Goal: Information Seeking & Learning: Find specific fact

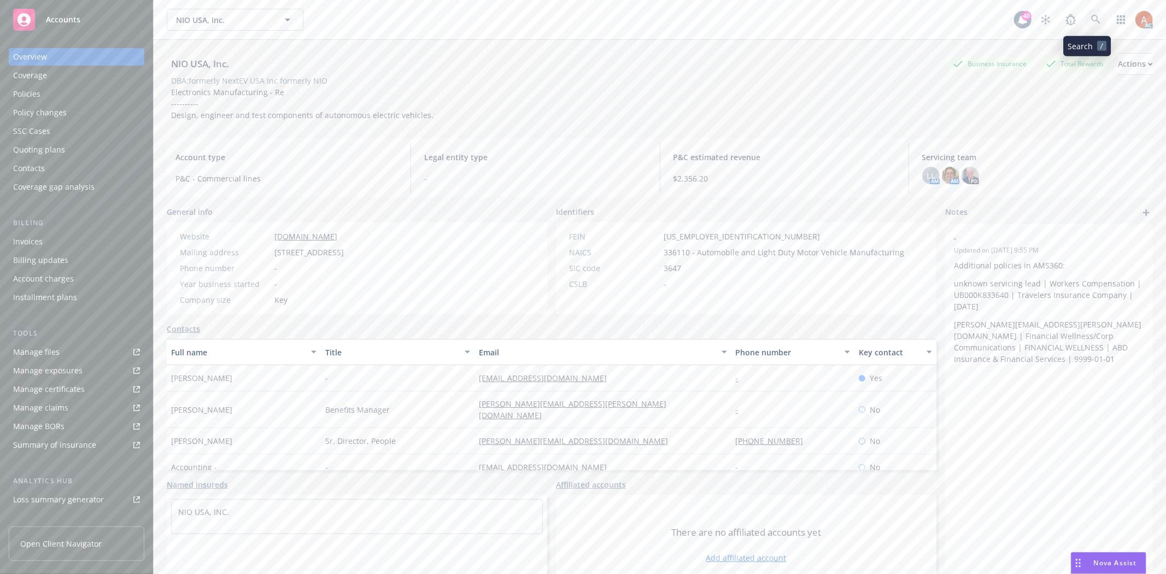
click at [1091, 17] on icon at bounding box center [1096, 20] width 10 height 10
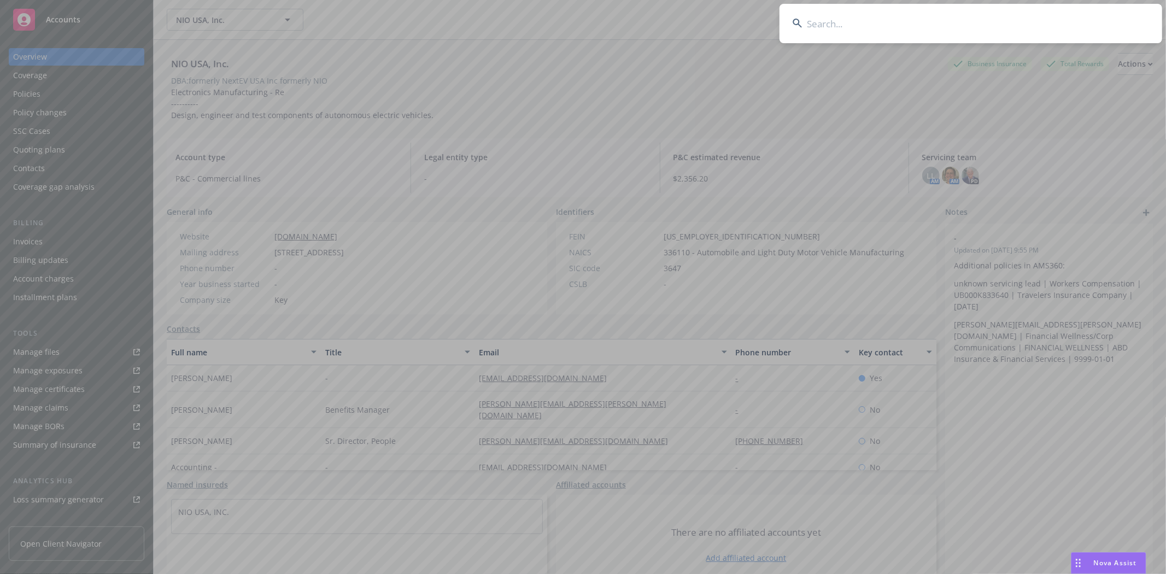
click at [835, 23] on input at bounding box center [970, 23] width 383 height 39
click at [851, 33] on input at bounding box center [970, 23] width 383 height 39
paste input "National Sales Corporation"
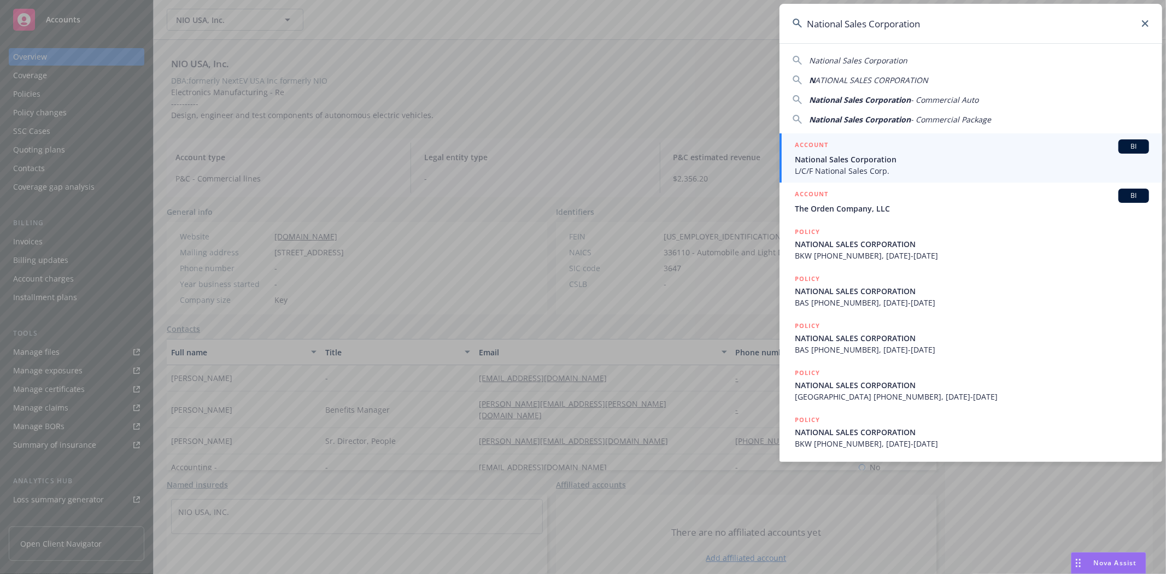
type input "National Sales Corporation"
click at [811, 146] on h5 "ACCOUNT" at bounding box center [811, 145] width 33 height 13
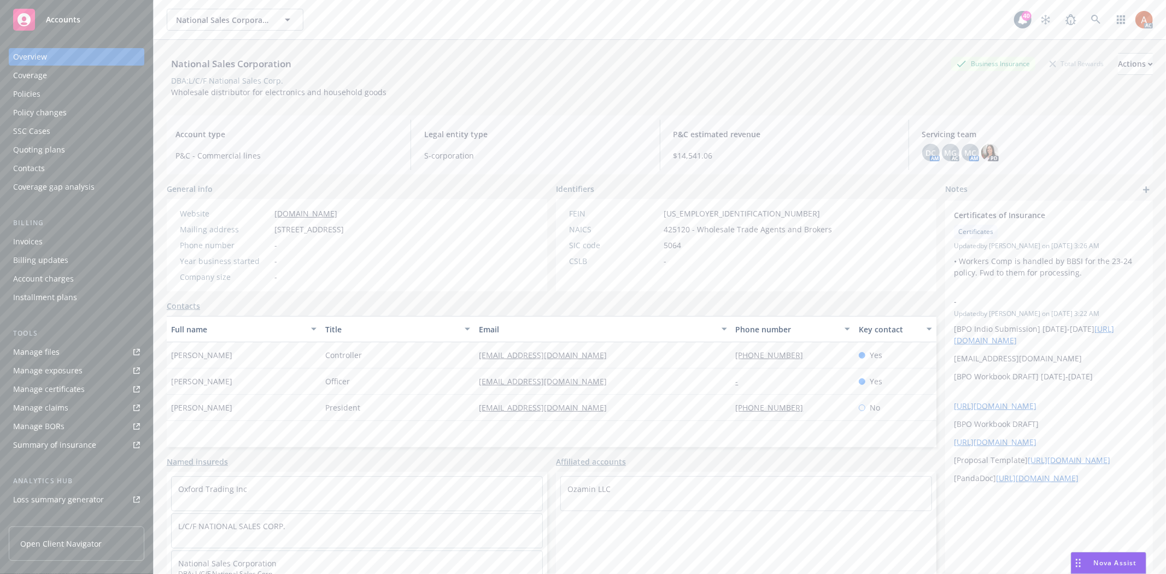
click at [31, 96] on div "Policies" at bounding box center [26, 93] width 27 height 17
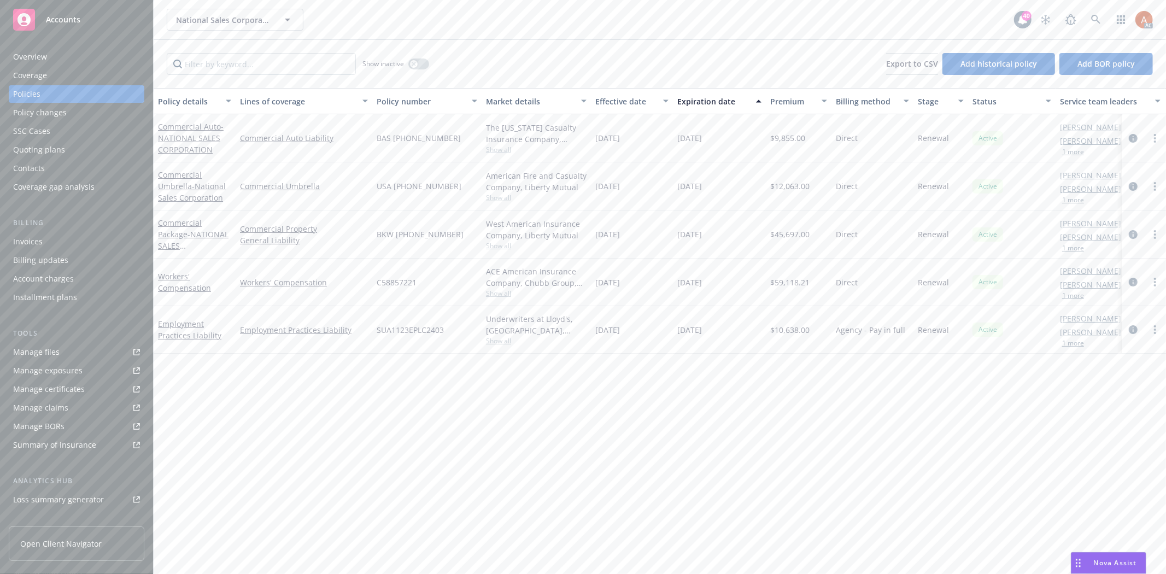
drag, startPoint x: 762, startPoint y: 236, endPoint x: 815, endPoint y: 236, distance: 53.0
click at [815, 236] on div "Commercial Package - NATIONAL SALES CORPORATION Commercial Property General Lia…" at bounding box center [681, 234] width 1055 height 48
click at [1132, 232] on icon "circleInformation" at bounding box center [1132, 234] width 9 height 9
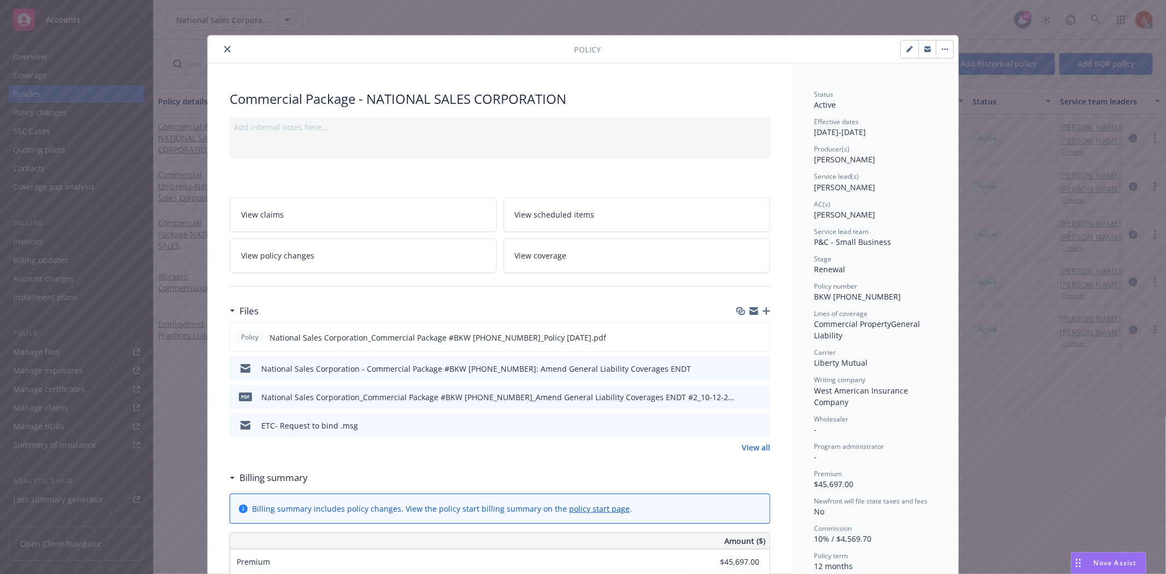
click at [742, 448] on link "View all" at bounding box center [756, 447] width 28 height 11
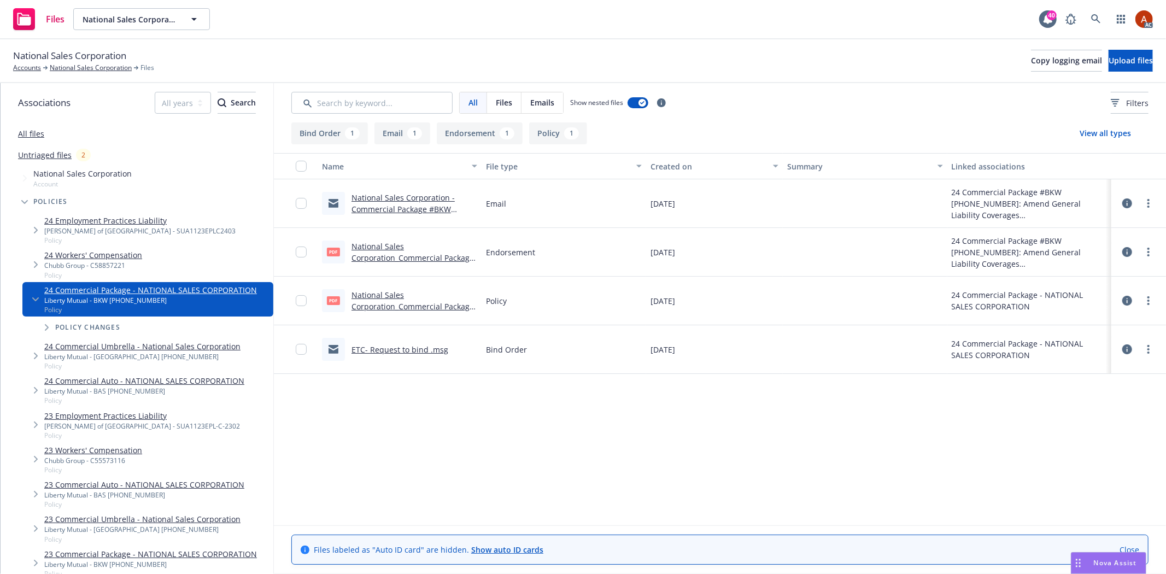
click at [486, 134] on button "Endorsement 1" at bounding box center [480, 133] width 86 height 22
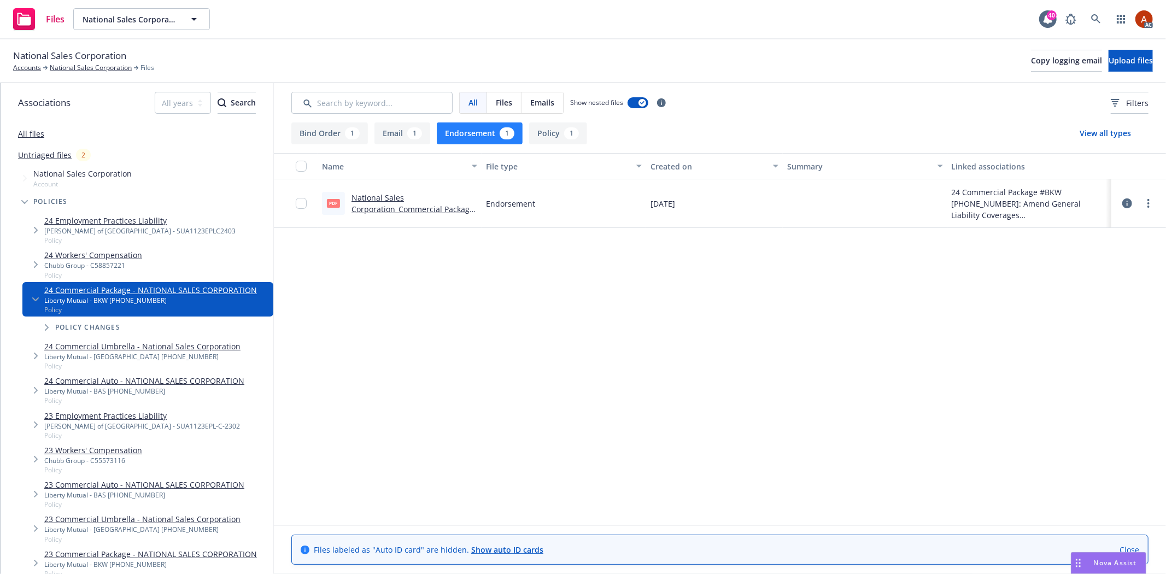
click at [556, 141] on button "Policy 1" at bounding box center [558, 133] width 58 height 22
click at [384, 198] on link "National Sales Corporation_Commercial Package #BKW (25) 61 96 72 66_Policy 10-1…" at bounding box center [412, 214] width 122 height 45
click at [471, 138] on button "Endorsement 1" at bounding box center [480, 133] width 86 height 22
click at [381, 198] on link "National Sales Corporation_Commercial Package #BKW (25) 61 96 72 66_Amend Gener…" at bounding box center [412, 220] width 122 height 56
click at [1126, 205] on icon at bounding box center [1127, 203] width 10 height 10
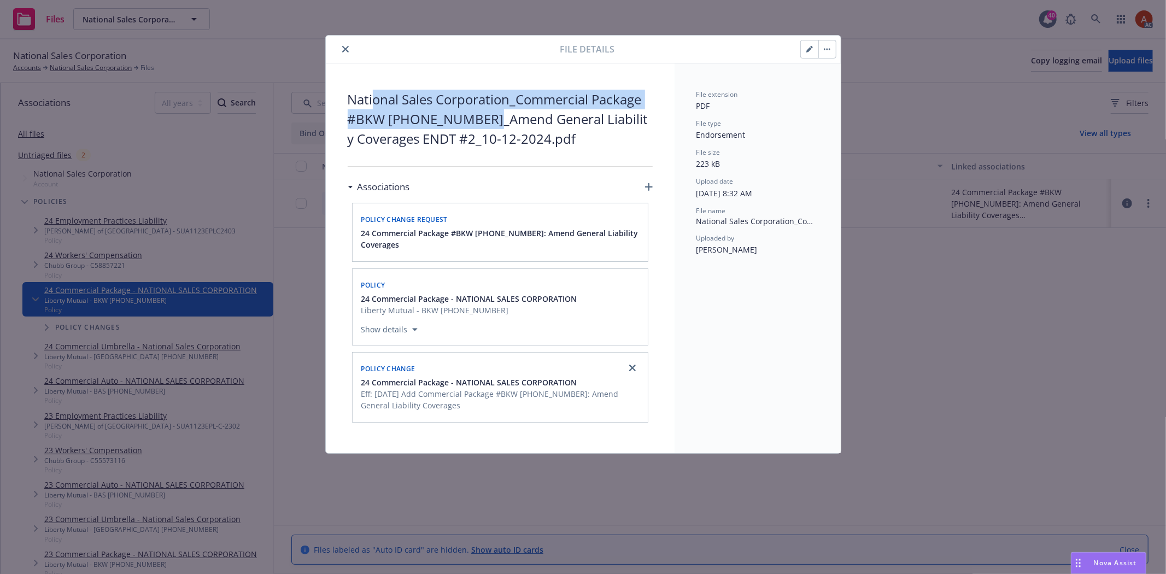
drag, startPoint x: 375, startPoint y: 102, endPoint x: 470, endPoint y: 127, distance: 98.4
click at [470, 127] on span "National Sales Corporation_Commercial Package #BKW (25) 61 96 72 66_Amend Gener…" at bounding box center [500, 119] width 305 height 59
click at [348, 48] on button "close" at bounding box center [345, 49] width 13 height 13
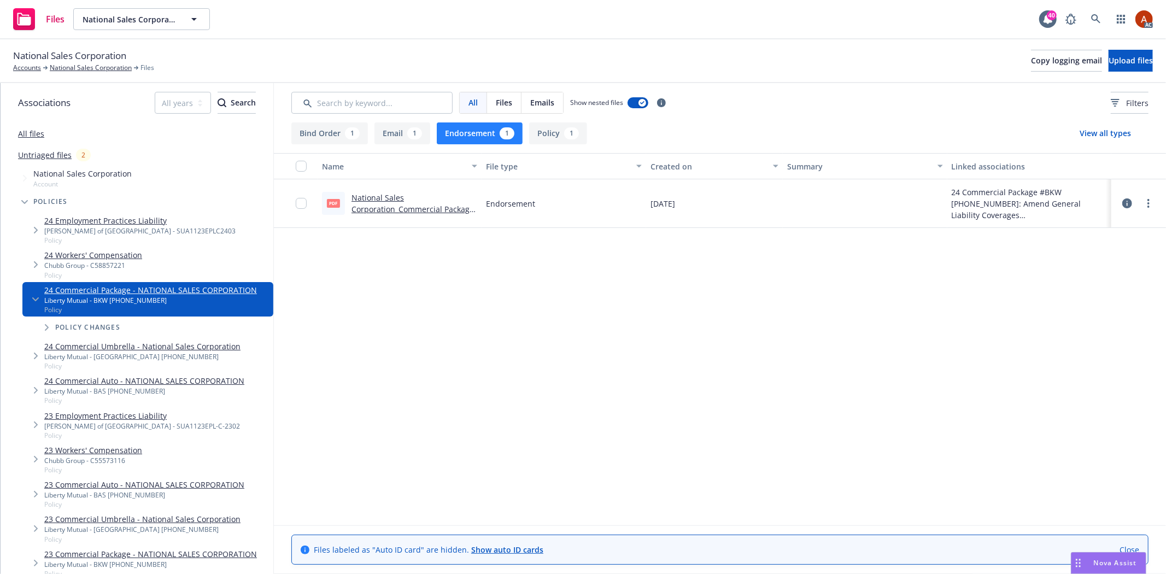
click at [552, 139] on button "Policy 1" at bounding box center [558, 133] width 58 height 22
click at [483, 133] on button "Endorsement 1" at bounding box center [480, 133] width 86 height 22
click at [109, 68] on link "National Sales Corporation" at bounding box center [91, 68] width 82 height 10
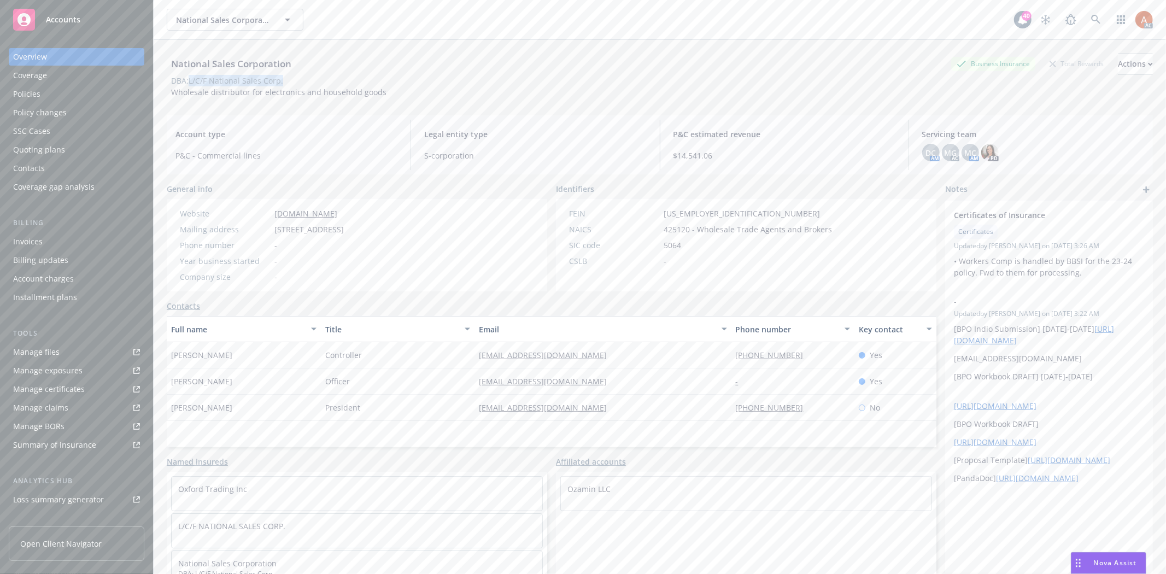
drag, startPoint x: 190, startPoint y: 80, endPoint x: 288, endPoint y: 80, distance: 97.8
click at [288, 80] on div "DBA: L/C/F National Sales Corp." at bounding box center [660, 80] width 986 height 11
copy div "L/C/F National Sales Corp."
drag, startPoint x: 172, startPoint y: 354, endPoint x: 215, endPoint y: 358, distance: 43.4
click at [215, 358] on div "[PERSON_NAME]" at bounding box center [244, 355] width 154 height 26
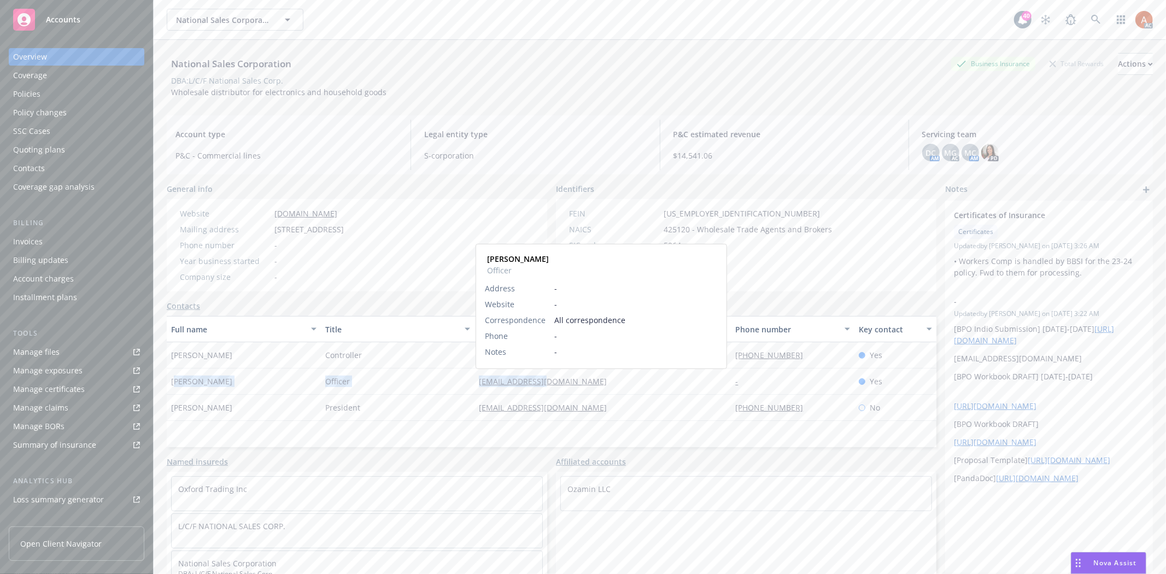
drag, startPoint x: 175, startPoint y: 383, endPoint x: 542, endPoint y: 381, distance: 366.1
click at [542, 381] on div "[PERSON_NAME] Officer [PERSON_NAME][EMAIL_ADDRESS][DOMAIN_NAME] [PERSON_NAME] O…" at bounding box center [551, 381] width 769 height 26
click at [34, 89] on div "Policies" at bounding box center [26, 93] width 27 height 17
click at [28, 91] on div "Policies" at bounding box center [26, 93] width 27 height 17
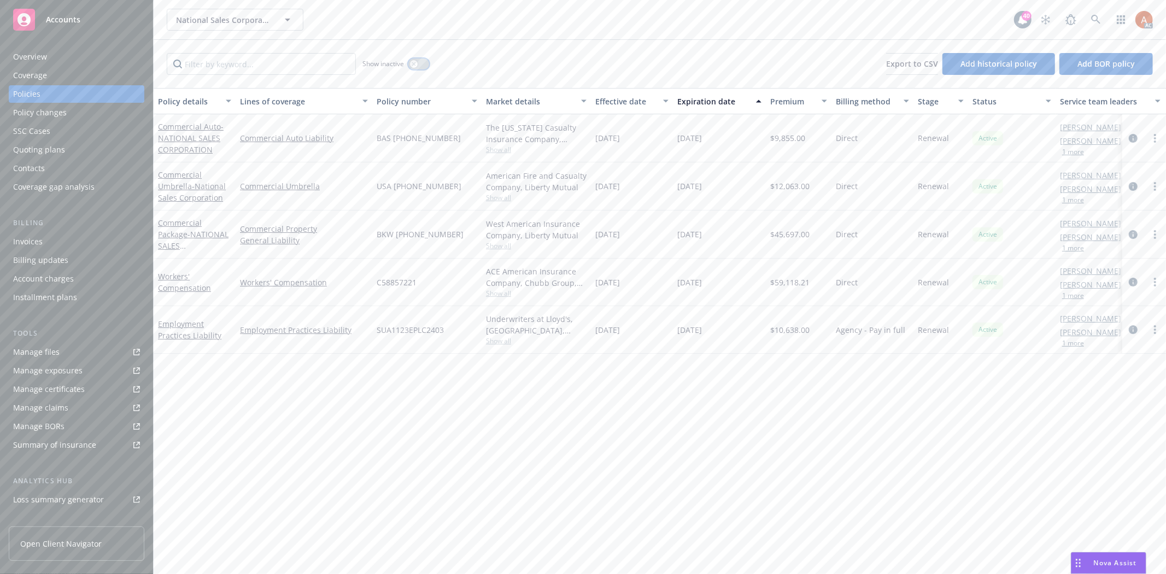
click at [423, 63] on button "button" at bounding box center [418, 63] width 21 height 11
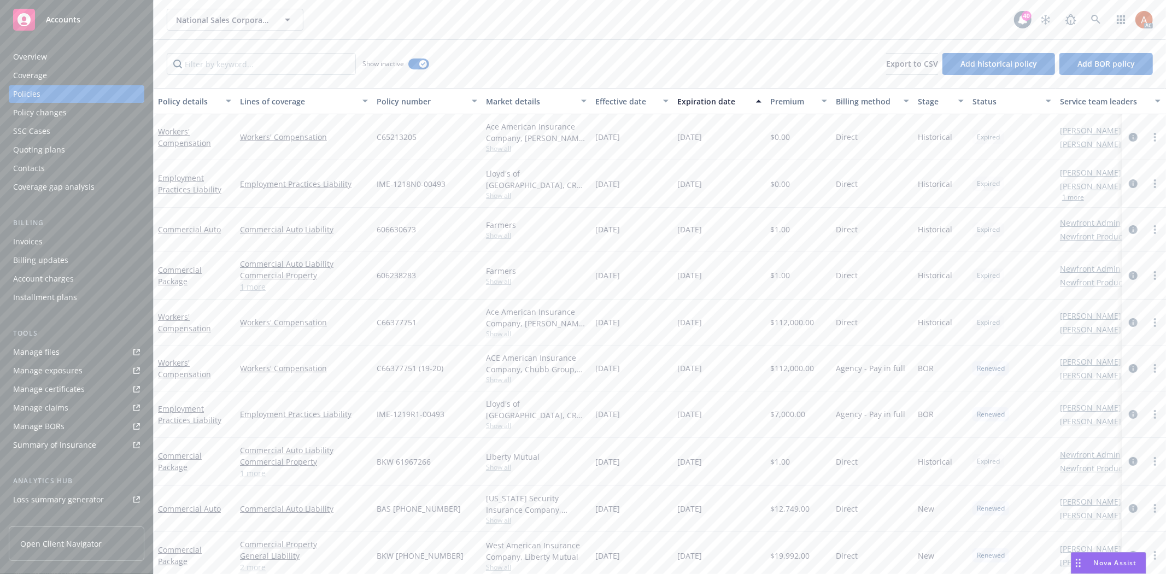
click at [610, 99] on div "Effective date" at bounding box center [625, 101] width 61 height 11
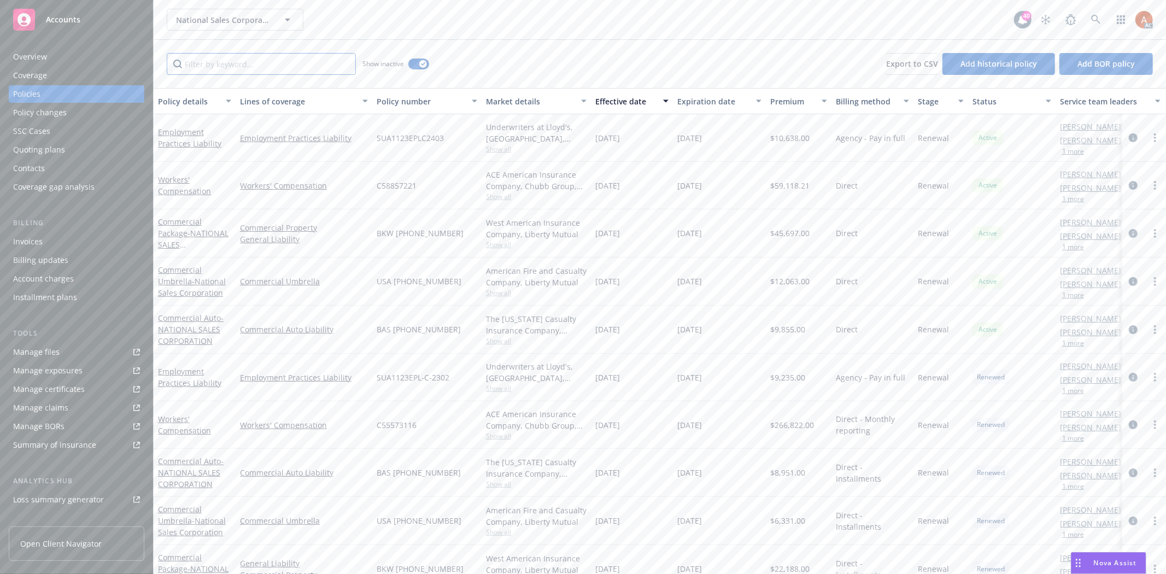
click at [326, 67] on input "Filter by keyword..." at bounding box center [261, 64] width 189 height 22
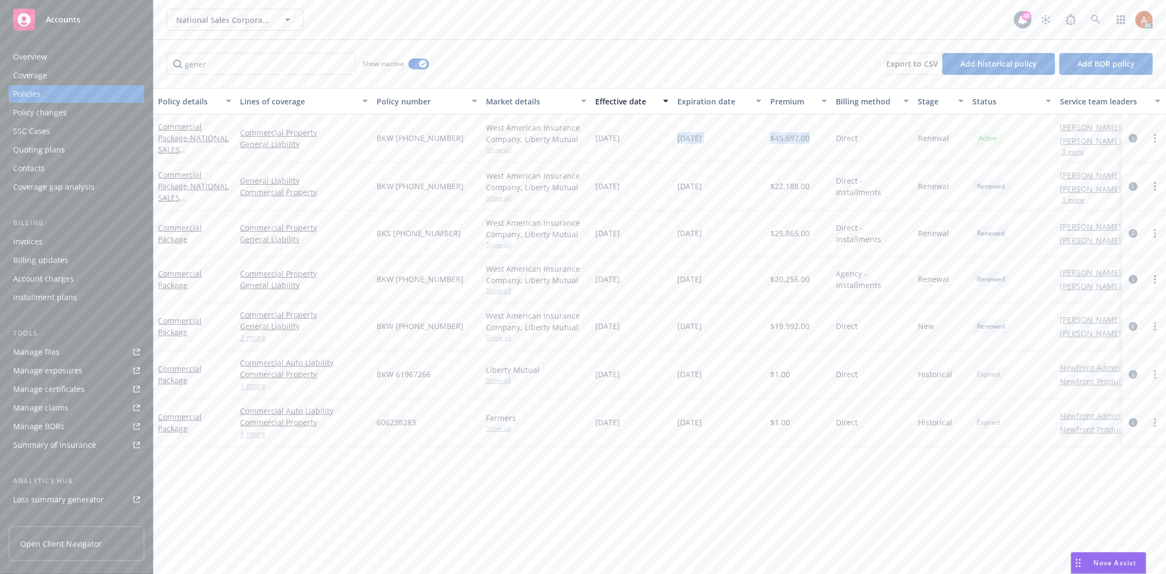
drag, startPoint x: 620, startPoint y: 137, endPoint x: 807, endPoint y: 138, distance: 186.9
click at [807, 138] on div "Commercial Package - NATIONAL SALES CORPORATION Commercial Property General Lia…" at bounding box center [681, 138] width 1055 height 48
drag, startPoint x: 373, startPoint y: 233, endPoint x: 447, endPoint y: 237, distance: 74.4
click at [447, 237] on div "BKS (23) 61 96 72 66" at bounding box center [426, 233] width 109 height 46
drag, startPoint x: 689, startPoint y: 231, endPoint x: 835, endPoint y: 232, distance: 145.9
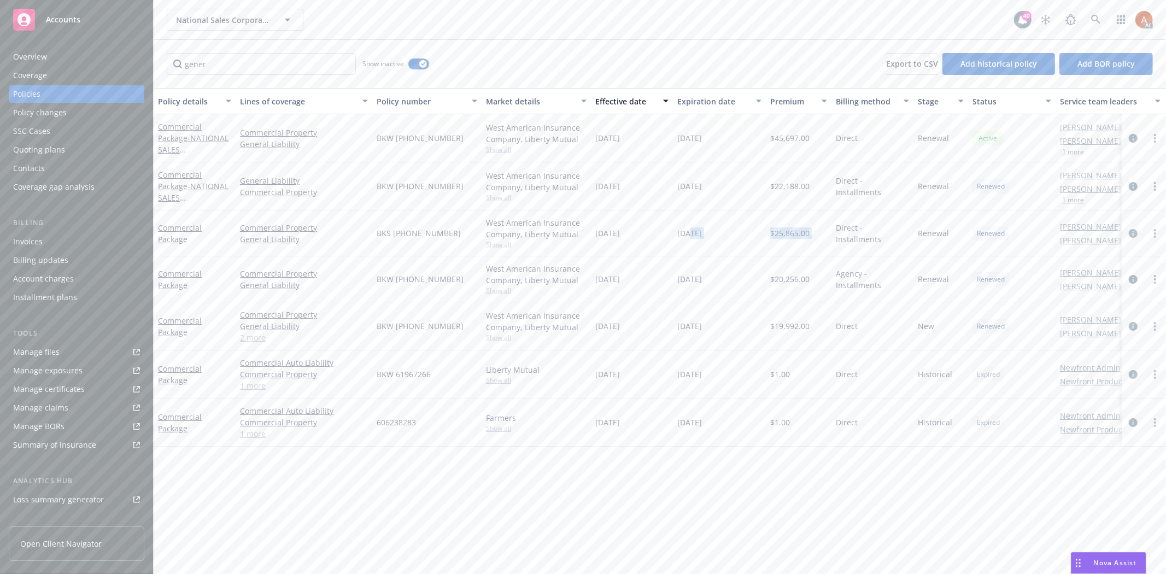
click at [835, 232] on div "Commercial Package Commercial Property General Liability BKS (23) 61 96 72 66 W…" at bounding box center [681, 233] width 1055 height 46
drag, startPoint x: 208, startPoint y: 63, endPoint x: 151, endPoint y: 62, distance: 56.8
click at [151, 62] on div "Accounts Overview Coverage Policies Policy changes SSC Cases Quoting plans Cont…" at bounding box center [583, 287] width 1166 height 574
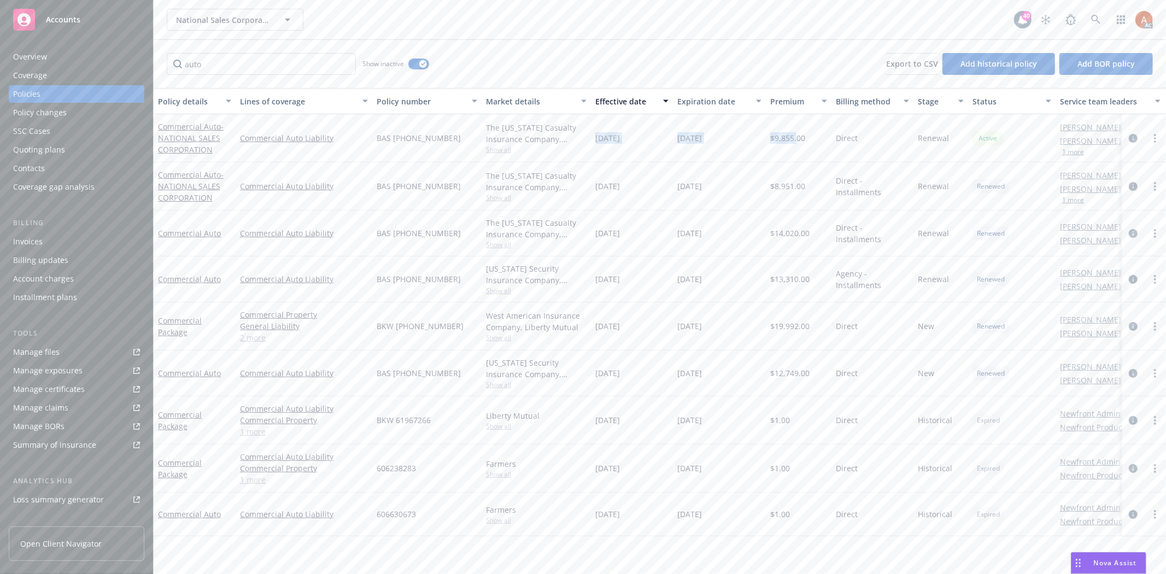
drag, startPoint x: 610, startPoint y: 139, endPoint x: 798, endPoint y: 137, distance: 187.4
click at [640, 144] on div "[DATE]" at bounding box center [632, 138] width 82 height 48
drag, startPoint x: 602, startPoint y: 137, endPoint x: 798, endPoint y: 140, distance: 196.7
click at [798, 140] on div "Commercial Auto - NATIONAL SALES CORPORATION Commercial Auto Liability BAS (25)…" at bounding box center [681, 138] width 1055 height 48
drag, startPoint x: 597, startPoint y: 184, endPoint x: 753, endPoint y: 183, distance: 156.3
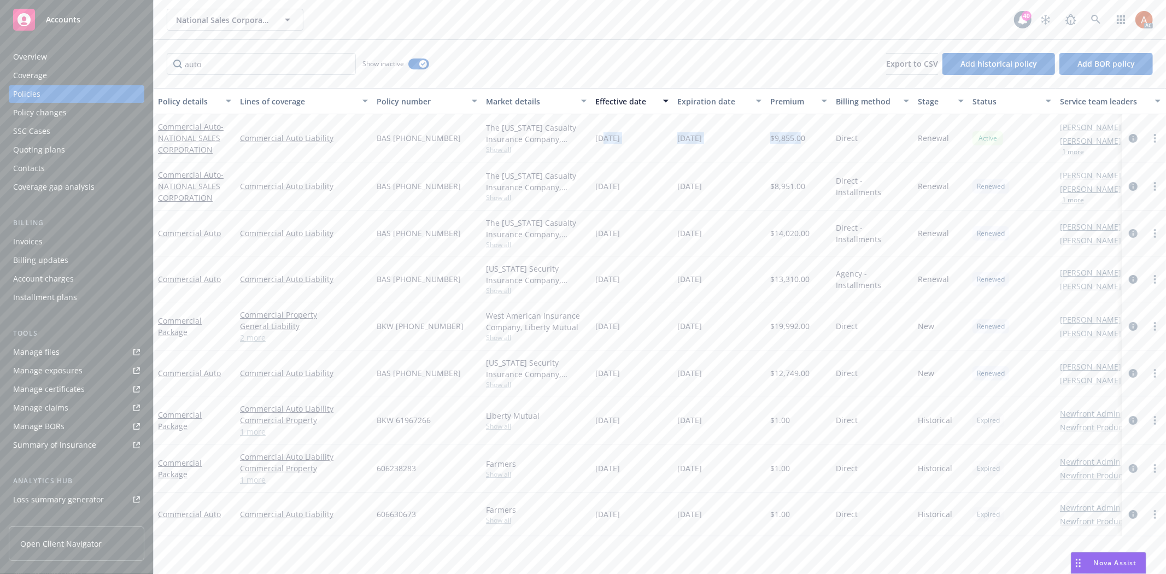
click at [753, 183] on div "Commercial Auto - NATIONAL SALES CORPORATION Commercial Auto Liability BAS (24)…" at bounding box center [681, 186] width 1055 height 48
drag, startPoint x: 602, startPoint y: 135, endPoint x: 807, endPoint y: 144, distance: 205.1
click at [807, 144] on div "Commercial Auto - NATIONAL SALES CORPORATION Commercial Auto Liability BAS (25)…" at bounding box center [681, 138] width 1055 height 48
drag, startPoint x: 754, startPoint y: 183, endPoint x: 668, endPoint y: 181, distance: 86.4
click at [753, 183] on div "[DATE]" at bounding box center [719, 186] width 93 height 48
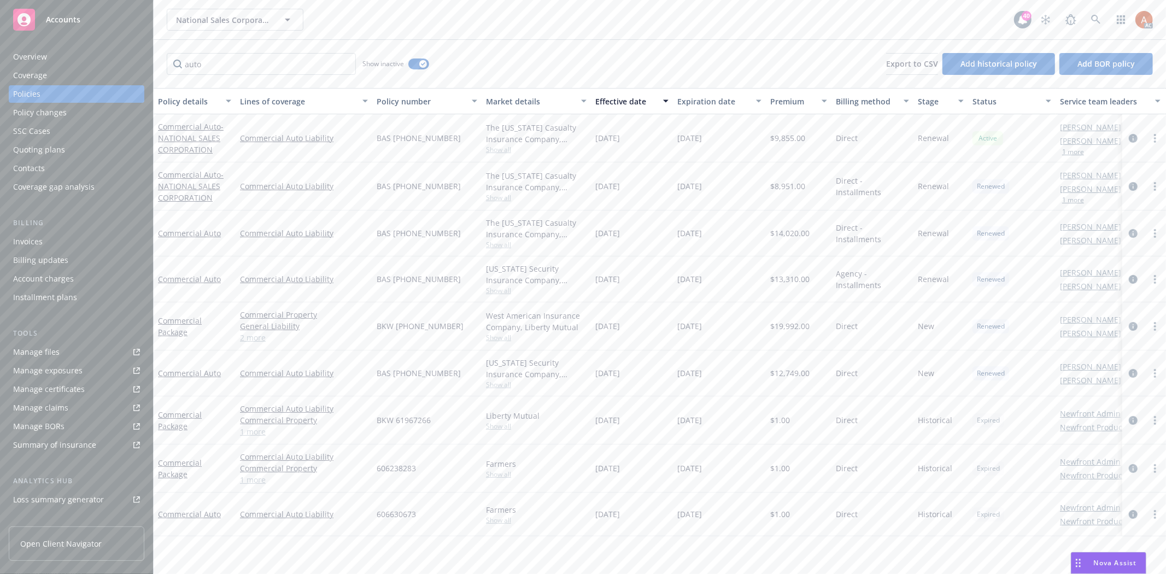
drag, startPoint x: 604, startPoint y: 189, endPoint x: 730, endPoint y: 190, distance: 125.7
click at [730, 190] on div "Commercial Auto - NATIONAL SALES CORPORATION Commercial Auto Liability BAS (24)…" at bounding box center [681, 186] width 1055 height 48
click at [689, 223] on div "10/12/2023" at bounding box center [719, 233] width 93 height 46
drag, startPoint x: 592, startPoint y: 137, endPoint x: 729, endPoint y: 142, distance: 136.7
click at [729, 142] on div "Commercial Auto - NATIONAL SALES CORPORATION Commercial Auto Liability BAS (25)…" at bounding box center [681, 138] width 1055 height 48
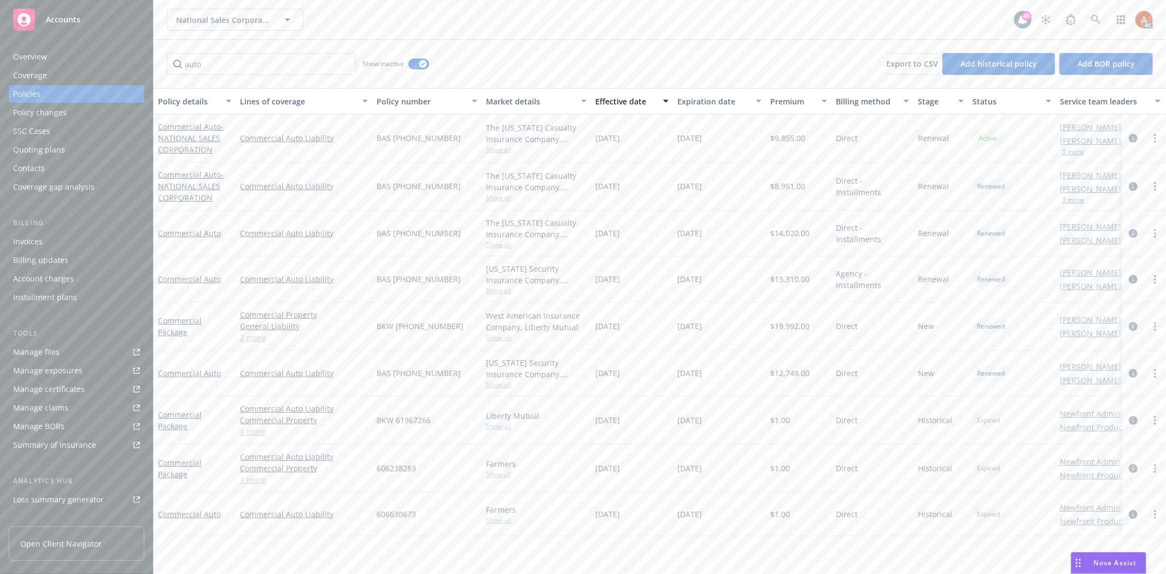
drag, startPoint x: 376, startPoint y: 186, endPoint x: 458, endPoint y: 187, distance: 82.0
click at [458, 187] on div "BAS (24) 61 96 72 66" at bounding box center [426, 186] width 109 height 48
click at [785, 184] on span "$8,951.00" at bounding box center [787, 185] width 35 height 11
copy span "8,951.00"
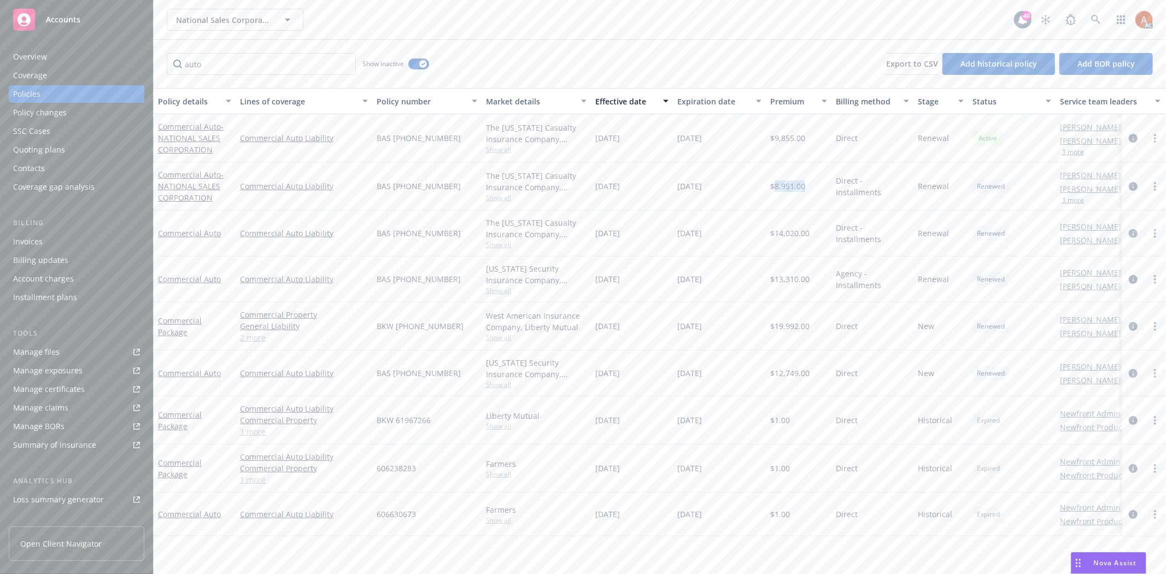
drag, startPoint x: 378, startPoint y: 236, endPoint x: 446, endPoint y: 235, distance: 68.3
click at [446, 235] on span "BAS (23) 61 96 72 66" at bounding box center [419, 232] width 84 height 11
drag, startPoint x: 679, startPoint y: 232, endPoint x: 805, endPoint y: 236, distance: 126.3
click at [805, 236] on div "Commercial Auto Commercial Auto Liability BAS (23) 61 96 72 66 The Ohio Casualt…" at bounding box center [681, 233] width 1055 height 46
drag, startPoint x: 286, startPoint y: 69, endPoint x: 114, endPoint y: 58, distance: 173.1
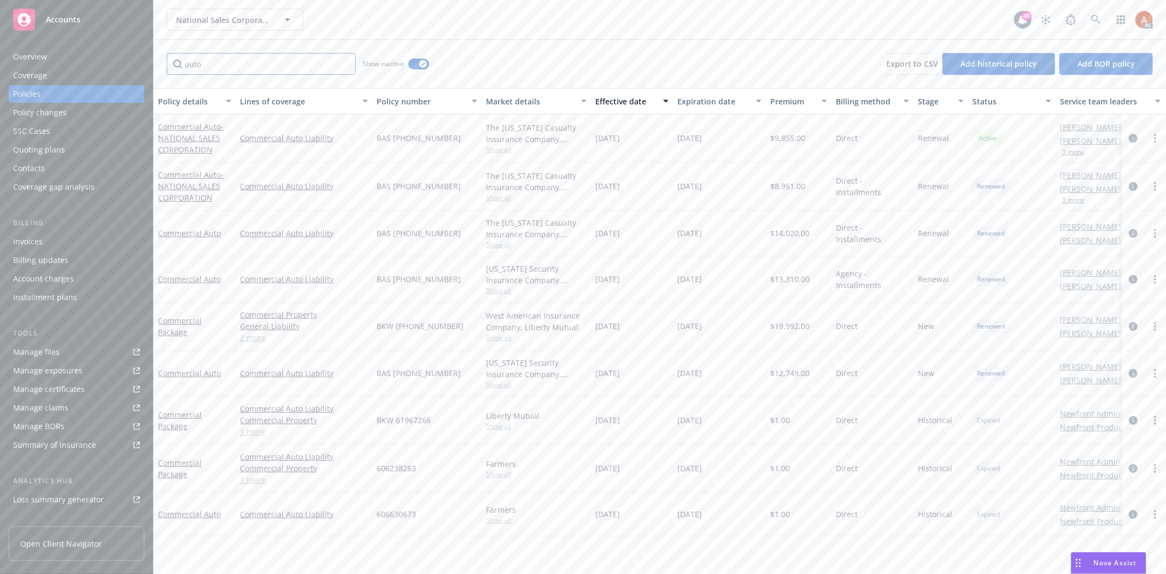
click at [114, 58] on div "Accounts Overview Coverage Policies Policy changes SSC Cases Quoting plans Cont…" at bounding box center [583, 287] width 1166 height 574
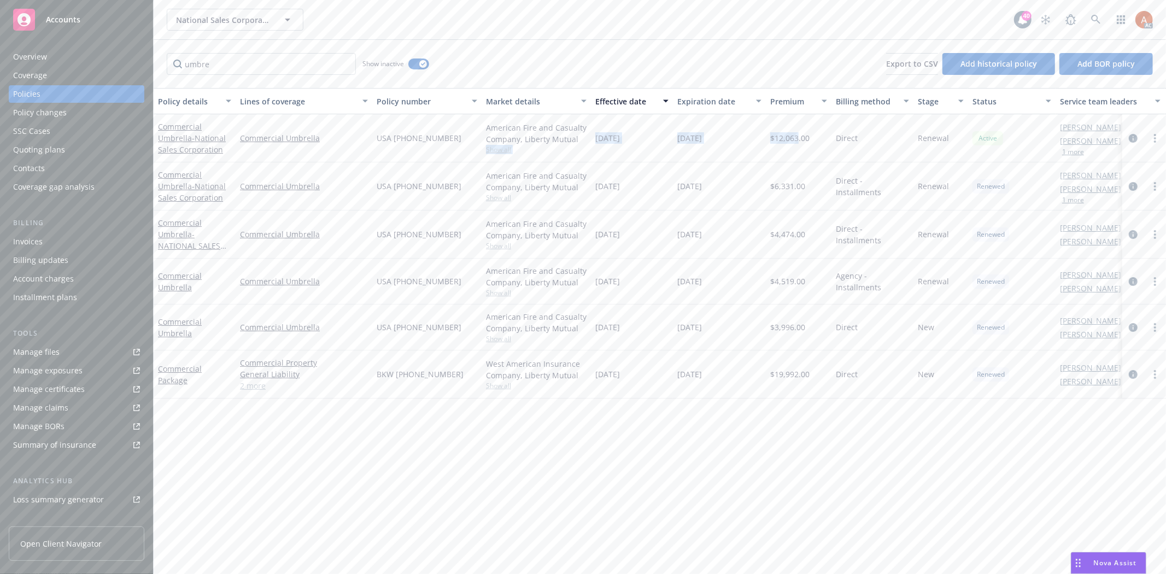
drag, startPoint x: 584, startPoint y: 139, endPoint x: 796, endPoint y: 141, distance: 212.6
click at [796, 141] on div "Commercial Umbrella - National Sales Corporation Commercial Umbrella USA (25) 6…" at bounding box center [681, 138] width 1055 height 48
drag, startPoint x: 609, startPoint y: 181, endPoint x: 821, endPoint y: 189, distance: 212.1
click at [821, 189] on div "Commercial Umbrella - National Sales Corporation Commercial Umbrella USA (24) 6…" at bounding box center [681, 186] width 1055 height 48
drag, startPoint x: 371, startPoint y: 237, endPoint x: 805, endPoint y: 237, distance: 435.0
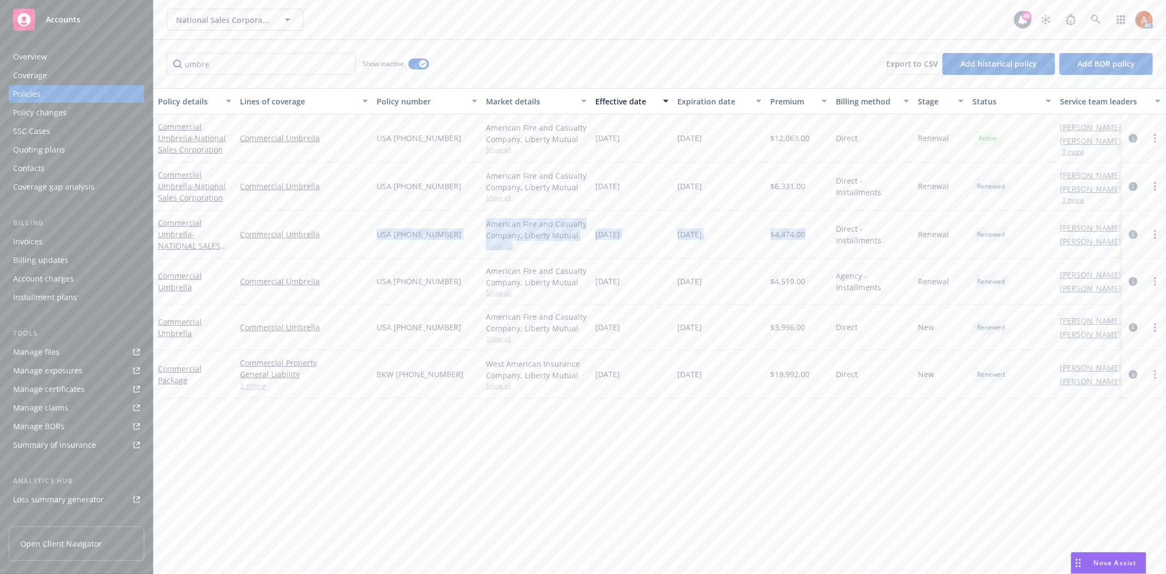
click at [805, 237] on div "Commercial Umbrella - NATIONAL SALES CORPORATION Commercial Umbrella USA (23) 6…" at bounding box center [681, 234] width 1055 height 48
drag, startPoint x: 276, startPoint y: 72, endPoint x: 140, endPoint y: 63, distance: 136.4
click at [140, 63] on div "Accounts Overview Coverage Policies Policy changes SSC Cases Quoting plans Cont…" at bounding box center [583, 287] width 1166 height 574
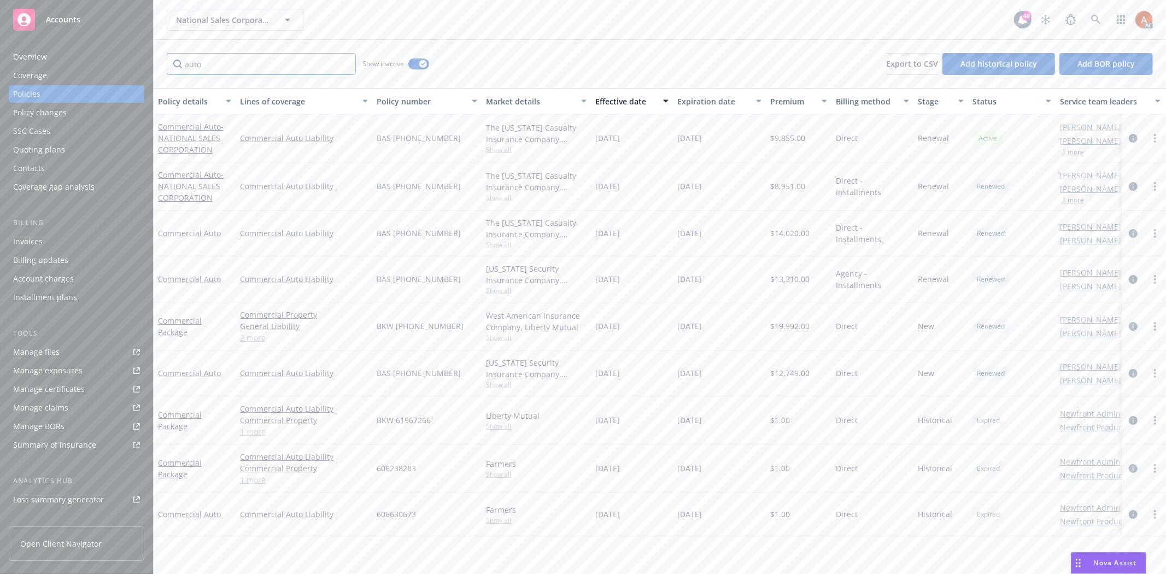
type input "auto"
drag, startPoint x: 602, startPoint y: 141, endPoint x: 729, endPoint y: 139, distance: 127.3
click at [729, 139] on div "Commercial Auto - NATIONAL SALES CORPORATION Commercial Auto Liability BAS (25)…" at bounding box center [681, 138] width 1055 height 48
drag, startPoint x: 595, startPoint y: 193, endPoint x: 796, endPoint y: 189, distance: 201.1
click at [796, 189] on div "Commercial Auto - NATIONAL SALES CORPORATION Commercial Auto Liability BAS (24)…" at bounding box center [681, 186] width 1055 height 48
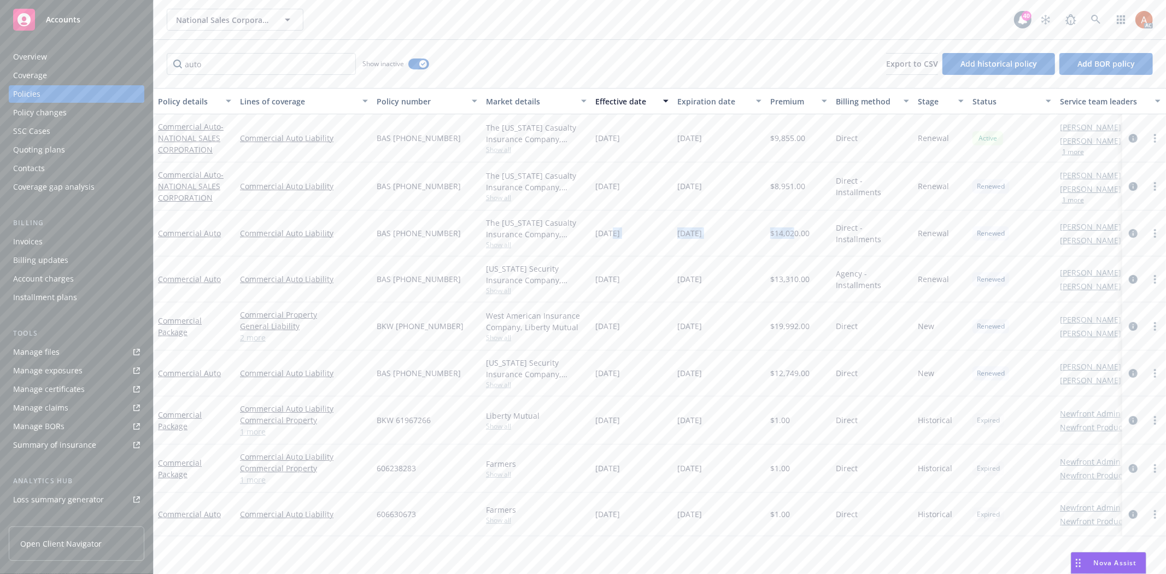
drag, startPoint x: 619, startPoint y: 232, endPoint x: 792, endPoint y: 227, distance: 173.8
click at [792, 227] on div "Commercial Auto Commercial Auto Liability BAS (23) 61 96 72 66 The Ohio Casualt…" at bounding box center [681, 233] width 1055 height 46
click at [645, 252] on div "10/12/2022" at bounding box center [632, 233] width 82 height 46
drag, startPoint x: 673, startPoint y: 239, endPoint x: 738, endPoint y: 237, distance: 65.6
click at [738, 237] on div "Commercial Auto Commercial Auto Liability BAS (23) 61 96 72 66 The Ohio Casualt…" at bounding box center [681, 233] width 1055 height 46
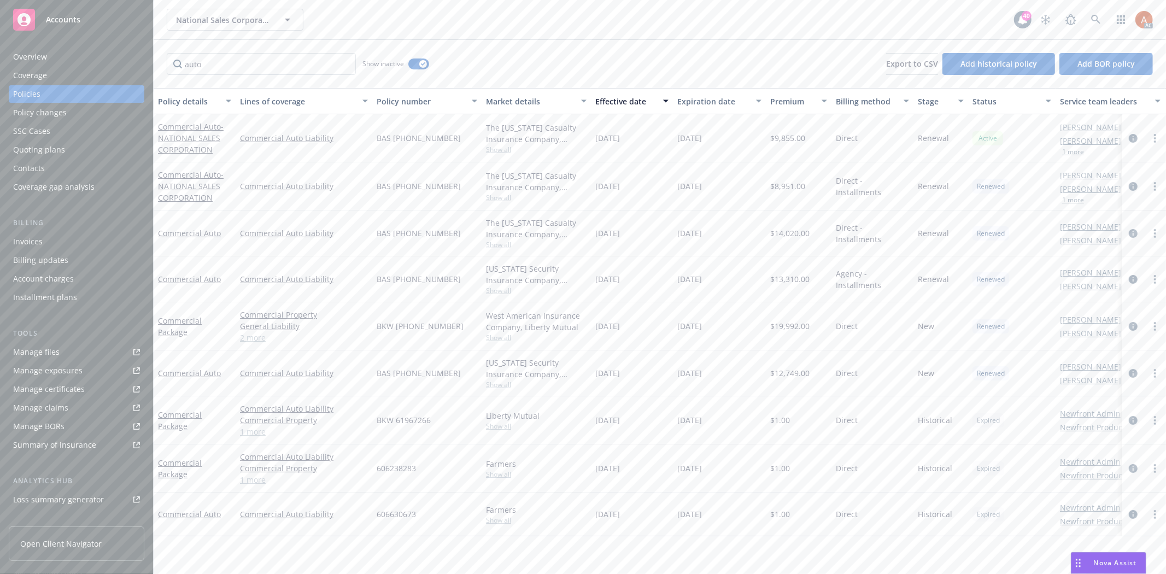
click at [664, 248] on div "10/12/2022" at bounding box center [632, 233] width 82 height 46
click at [64, 369] on div "Manage exposures" at bounding box center [47, 370] width 69 height 17
